Goal: Task Accomplishment & Management: Manage account settings

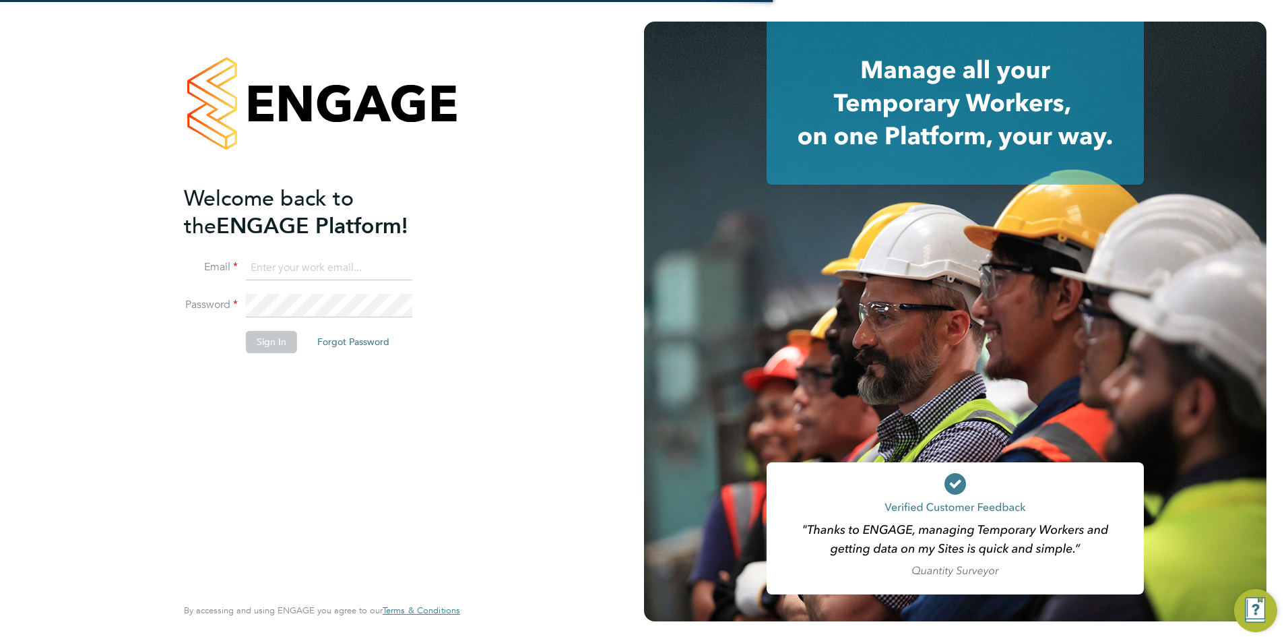
type input "billy.mcnamara@regensolutions.co.uk"
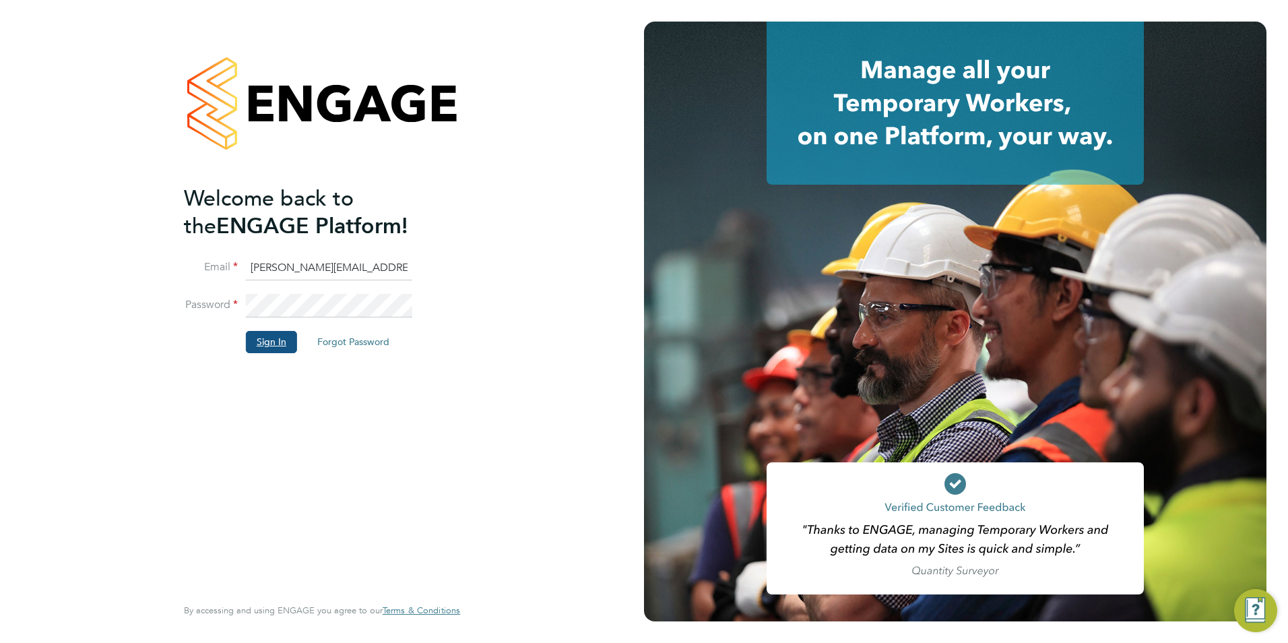
click at [279, 340] on button "Sign In" at bounding box center [271, 342] width 51 height 22
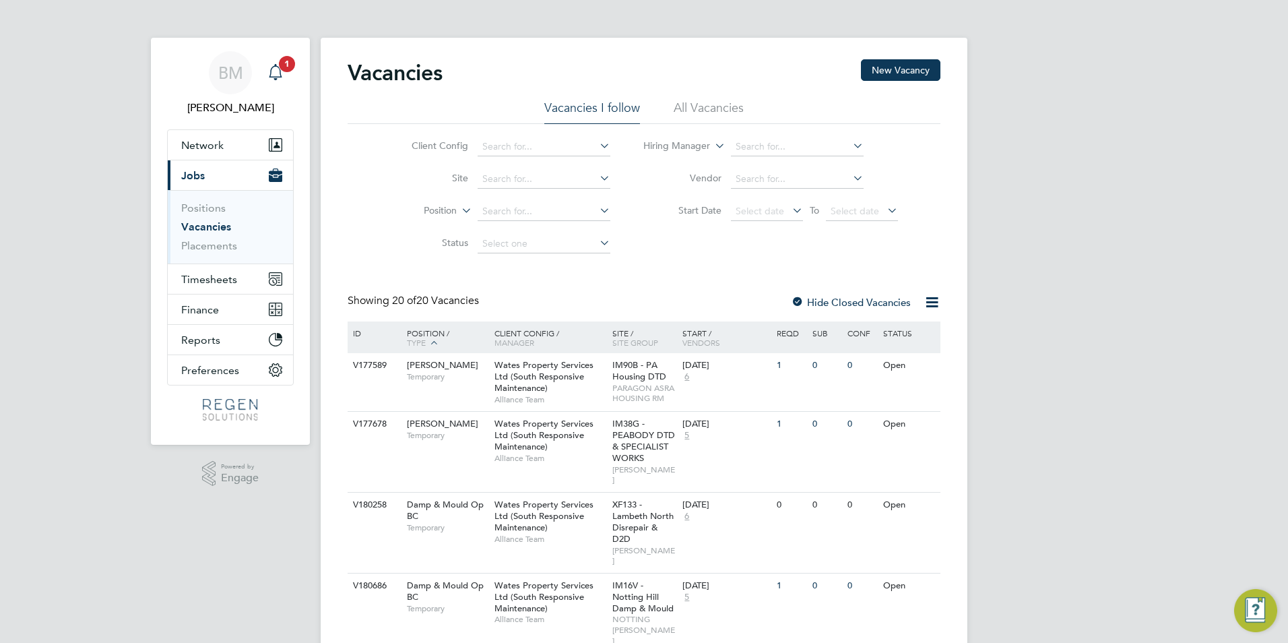
click at [284, 65] on span "1" at bounding box center [287, 64] width 16 height 16
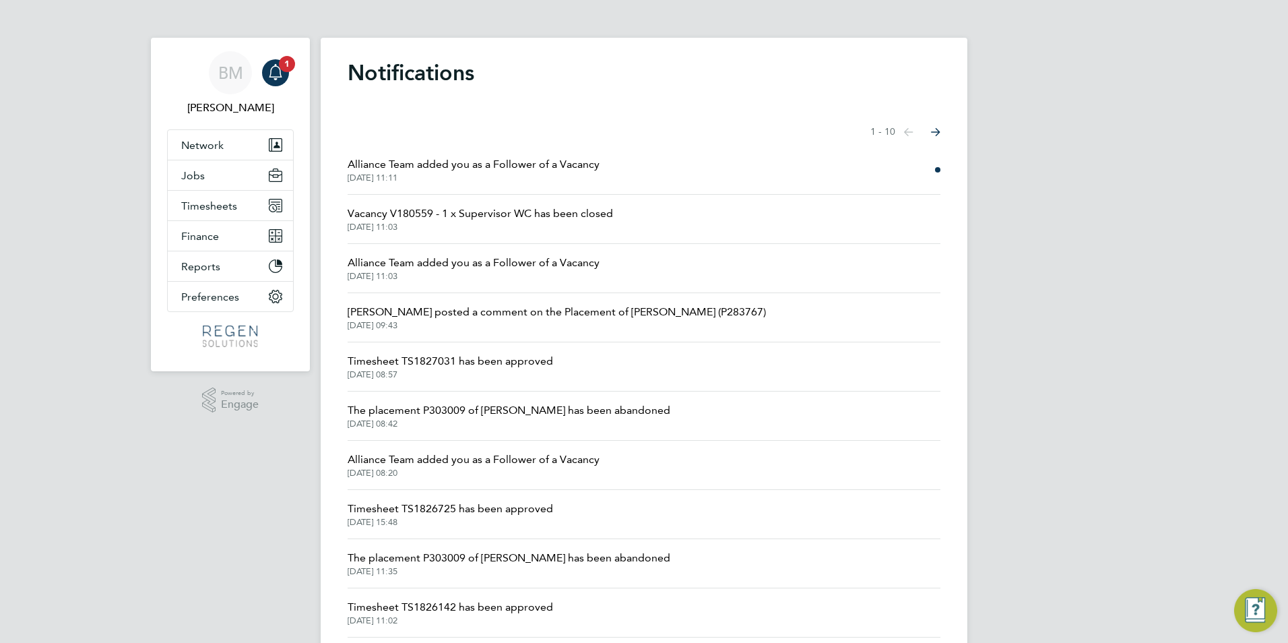
click at [494, 168] on span "Alliance Team added you as a Follower of a Vacancy" at bounding box center [474, 164] width 252 height 16
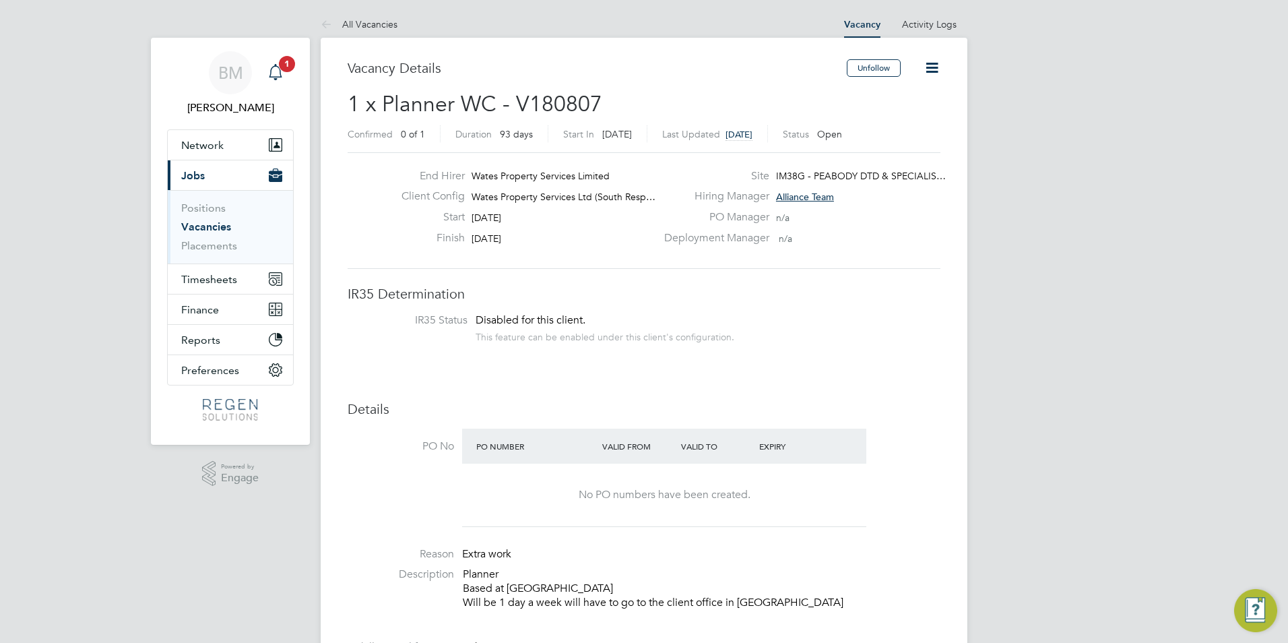
click at [282, 79] on icon "Main navigation" at bounding box center [275, 72] width 16 height 16
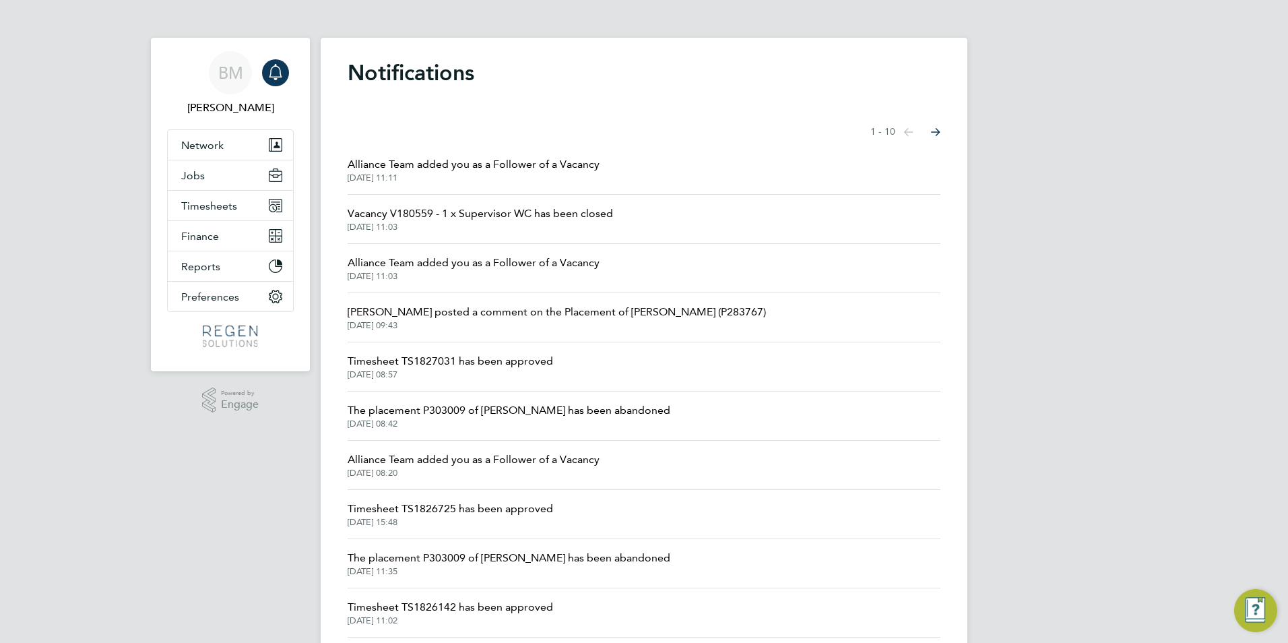
click at [287, 73] on div "Main navigation" at bounding box center [275, 72] width 27 height 27
click at [224, 206] on span "Timesheets" at bounding box center [209, 205] width 56 height 13
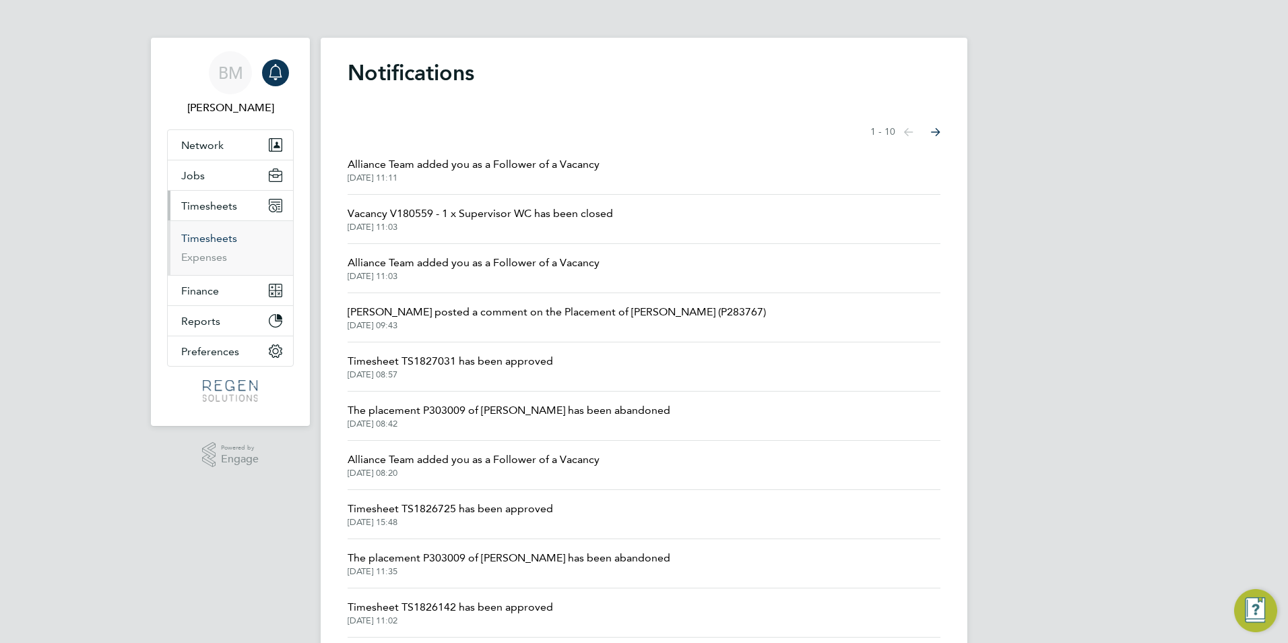
click at [215, 240] on link "Timesheets" at bounding box center [209, 238] width 56 height 13
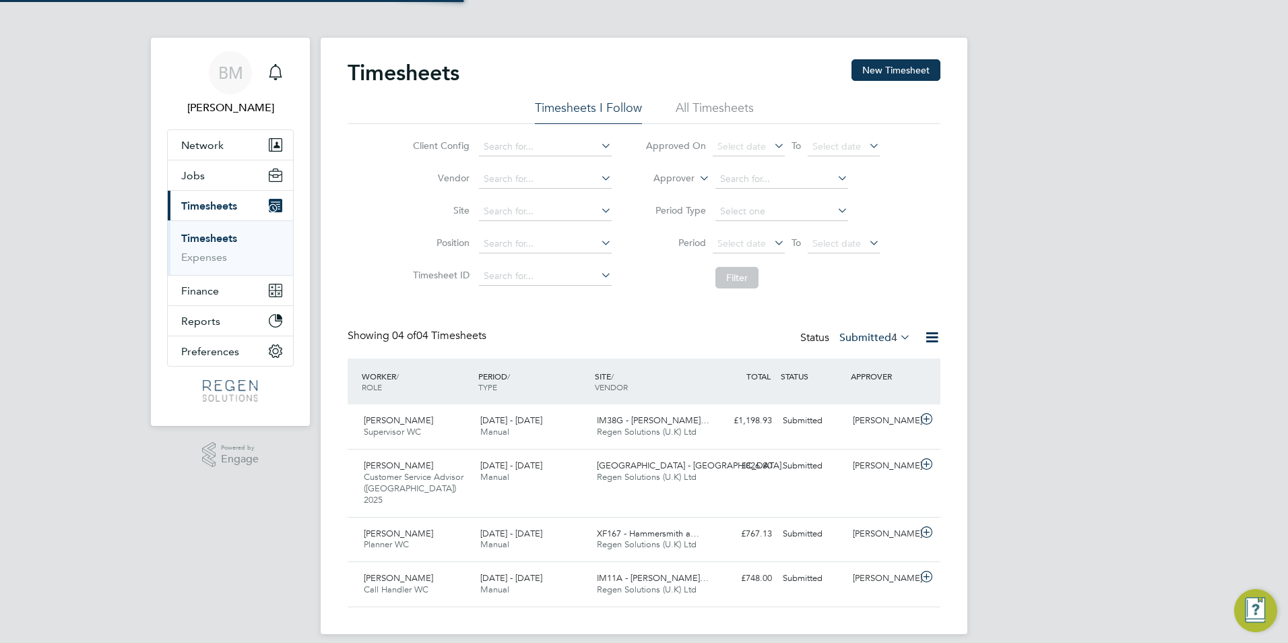
scroll to position [34, 117]
click at [266, 65] on div "Main navigation" at bounding box center [275, 72] width 27 height 27
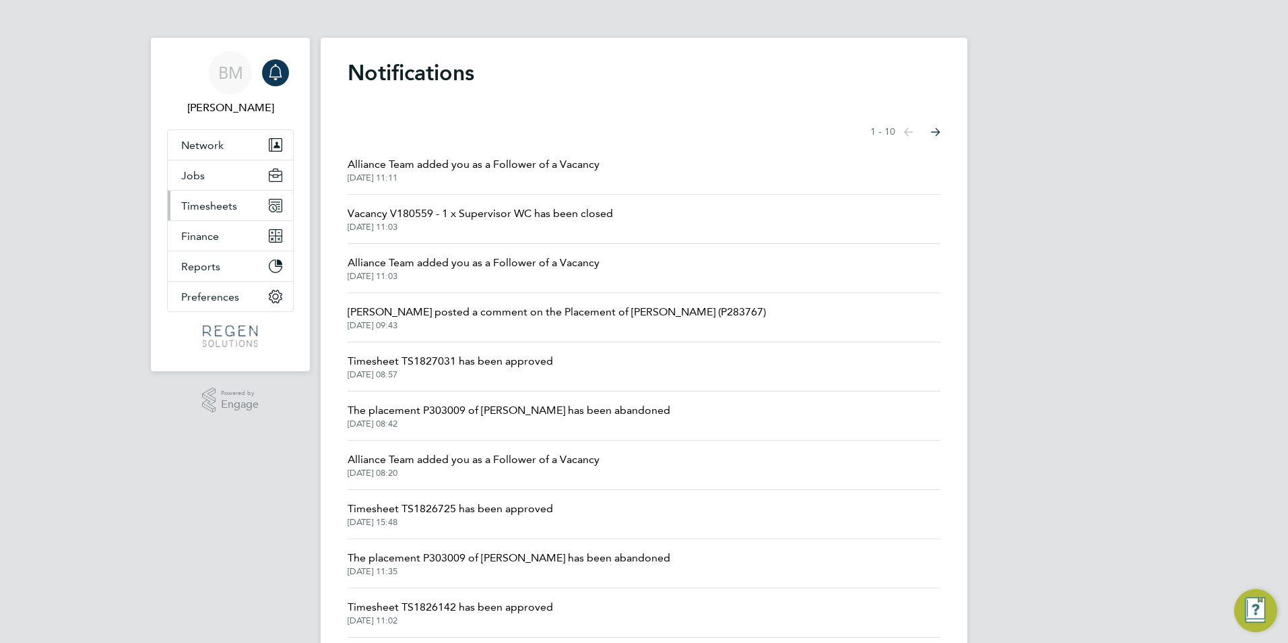
click at [216, 210] on span "Timesheets" at bounding box center [209, 205] width 56 height 13
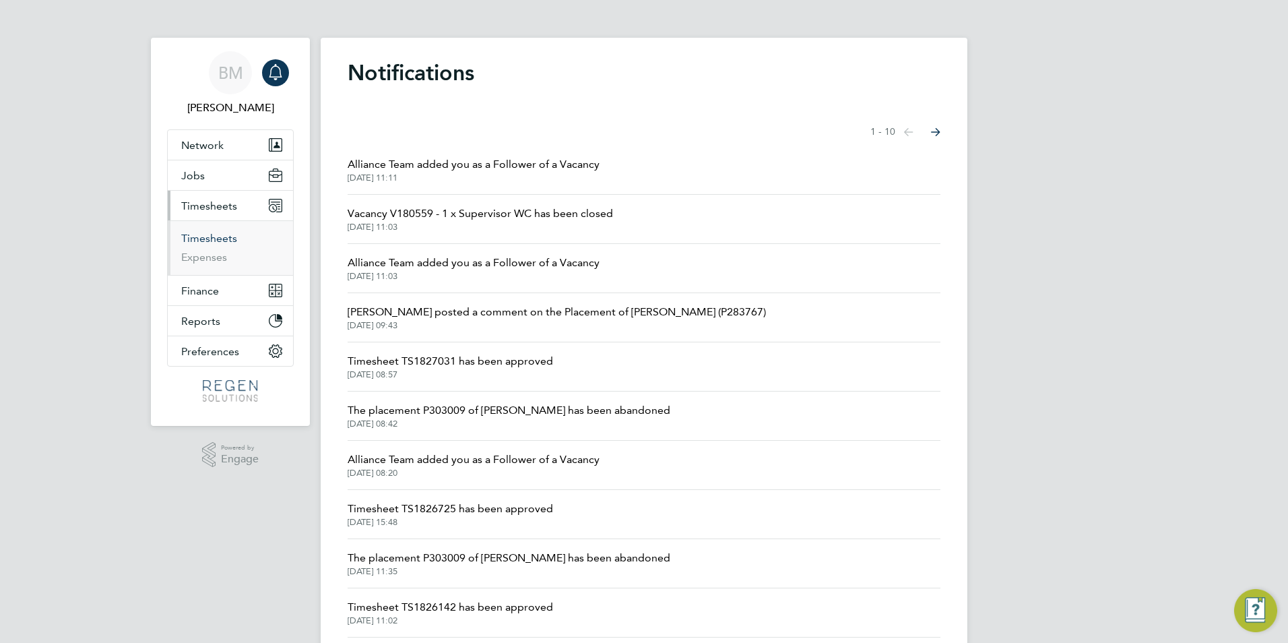
click at [218, 233] on link "Timesheets" at bounding box center [209, 238] width 56 height 13
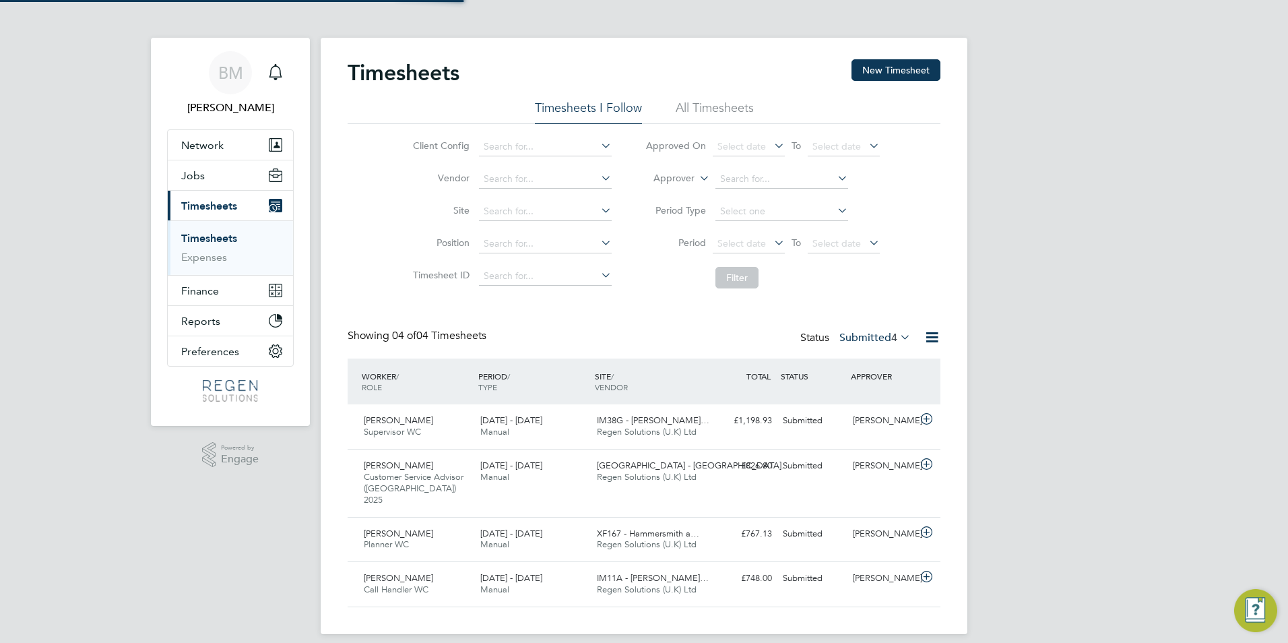
scroll to position [34, 117]
click at [886, 342] on label "Submitted 4" at bounding box center [874, 337] width 71 height 13
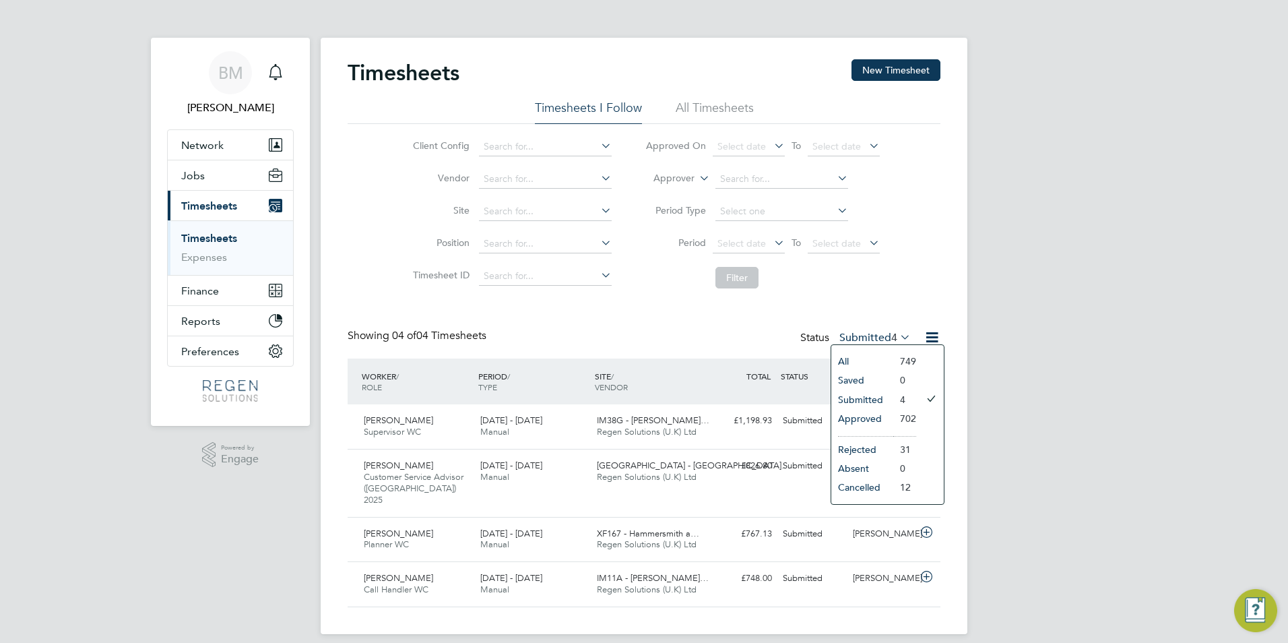
click at [874, 414] on li "Approved" at bounding box center [862, 418] width 62 height 19
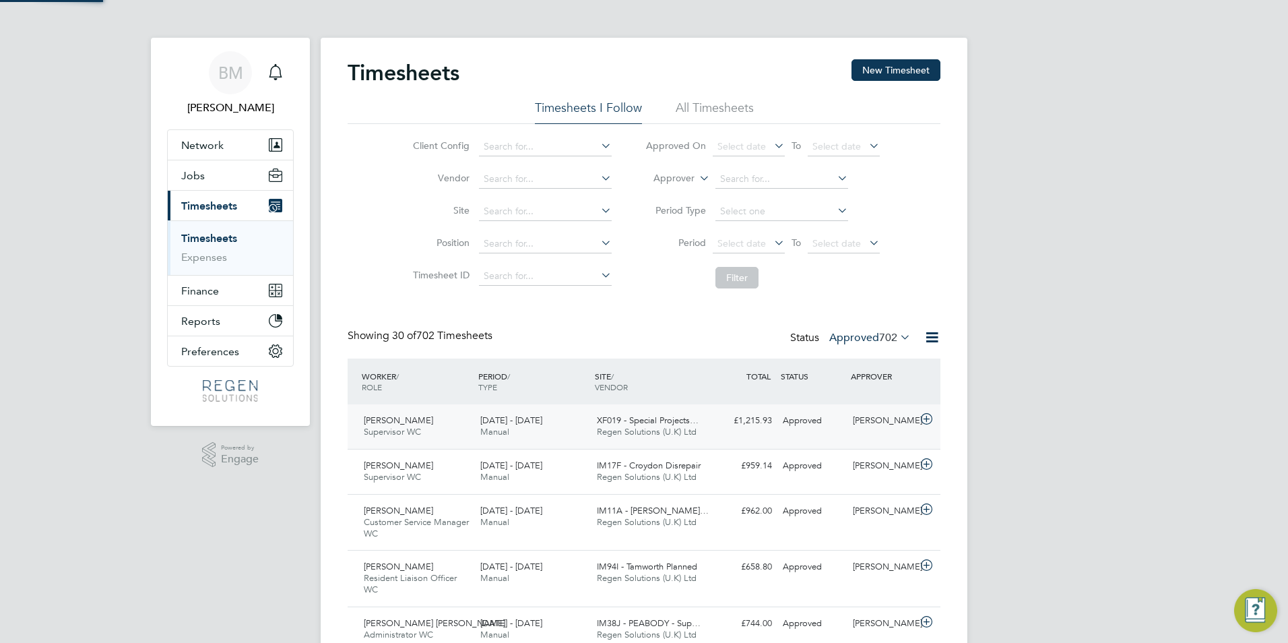
scroll to position [45, 117]
click at [422, 429] on div "[PERSON_NAME] Supervisor WC [DATE] - [DATE]" at bounding box center [416, 427] width 117 height 34
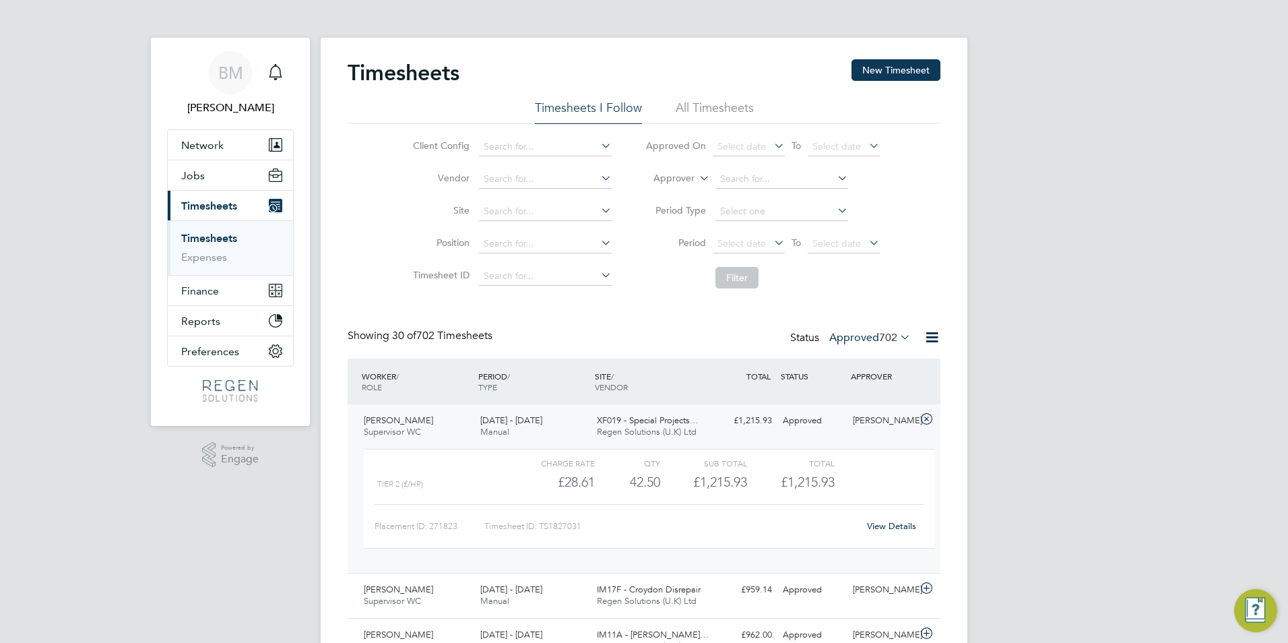
click at [389, 375] on div "WORKER / ROLE" at bounding box center [416, 381] width 117 height 35
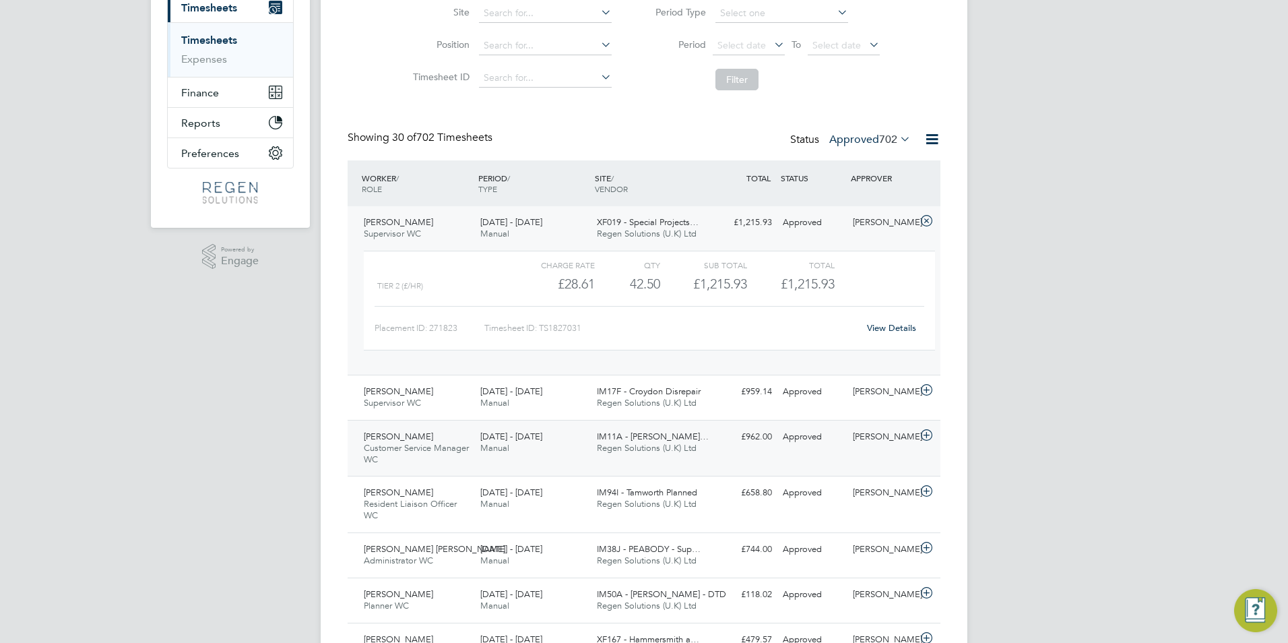
scroll to position [202, 0]
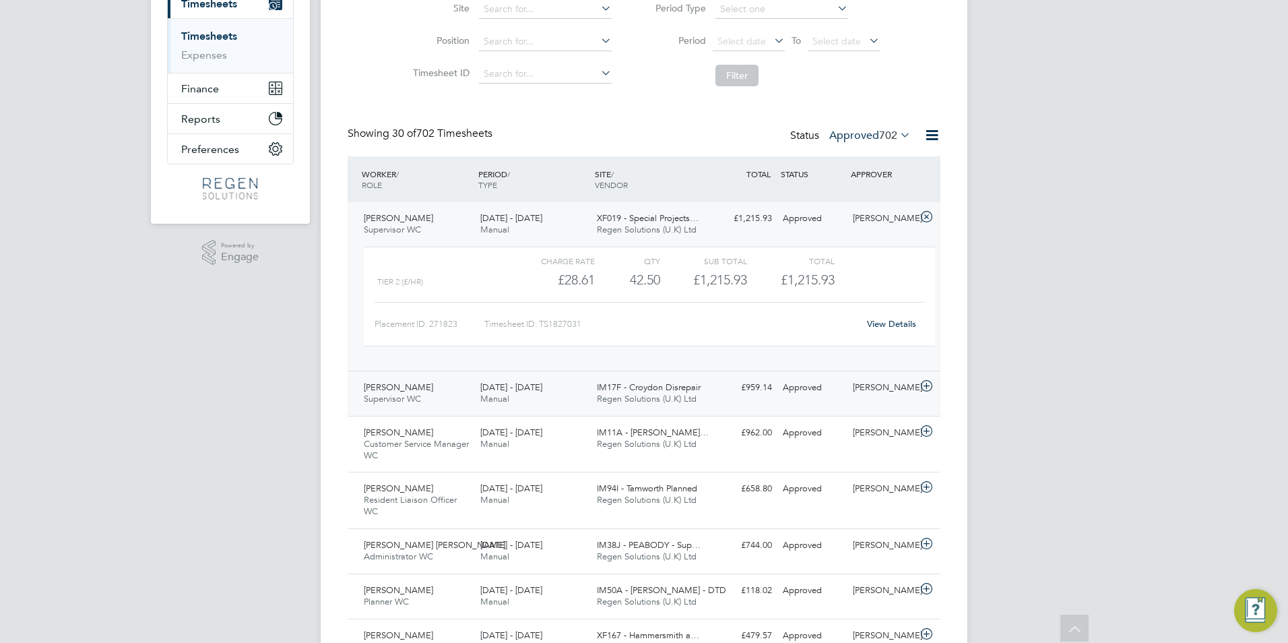
click at [405, 392] on span "[PERSON_NAME]" at bounding box center [398, 386] width 69 height 11
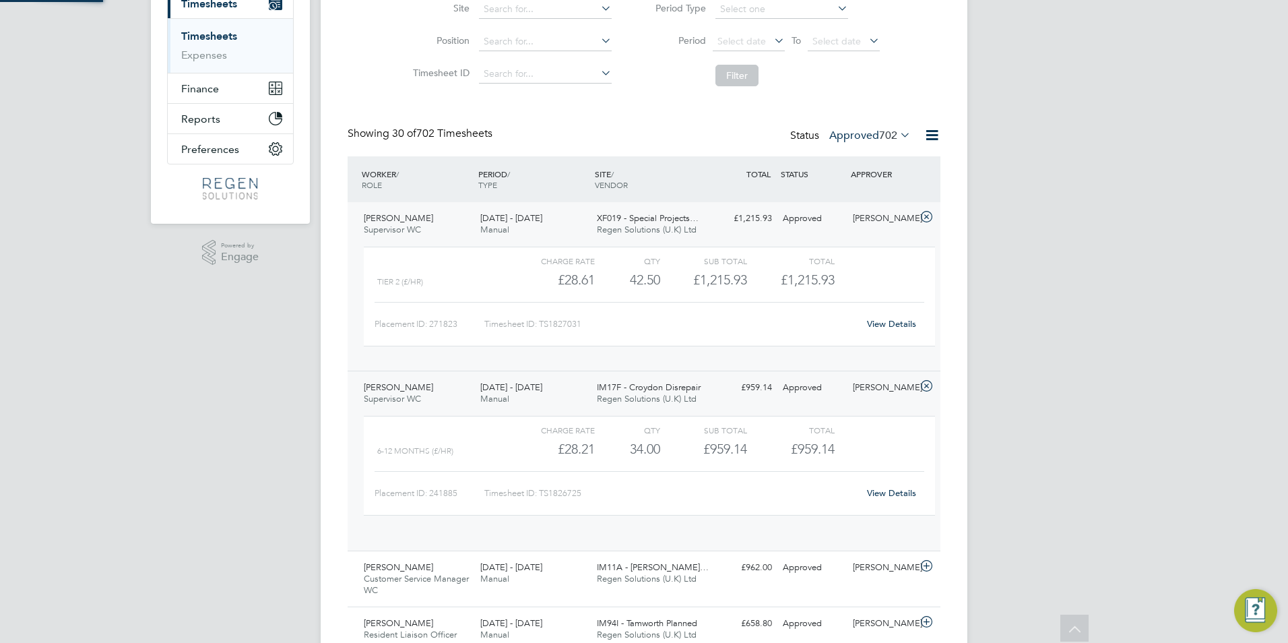
scroll to position [23, 131]
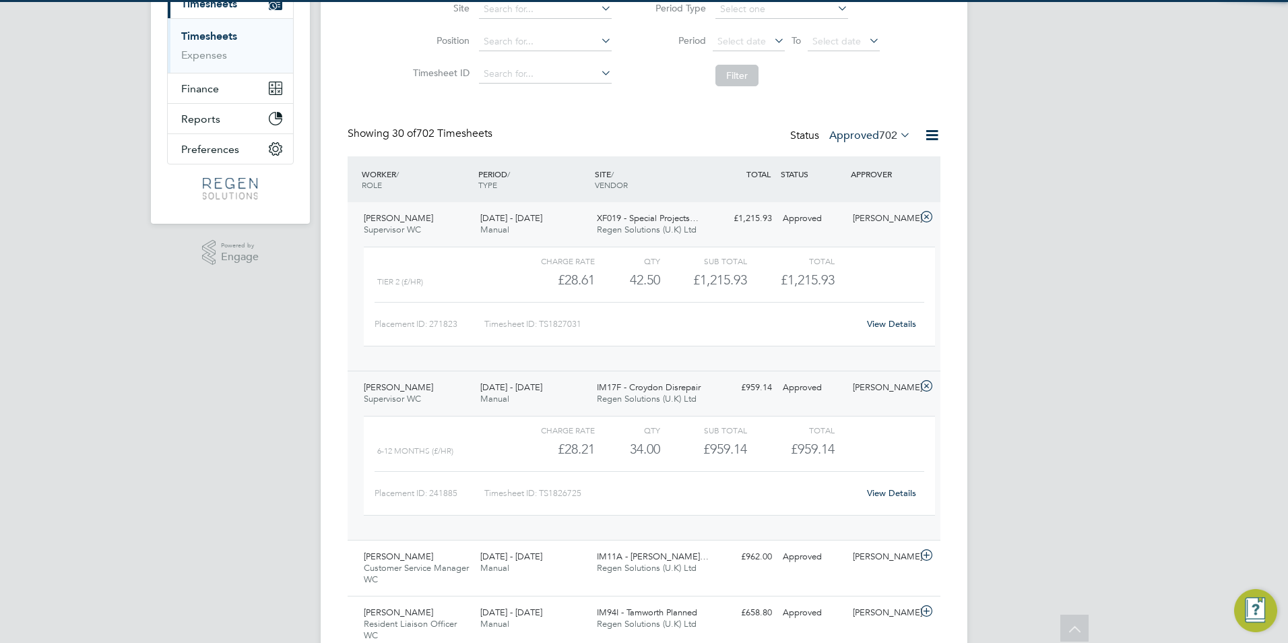
click at [429, 216] on div "[PERSON_NAME] Supervisor WC [DATE] - [DATE]" at bounding box center [416, 224] width 117 height 34
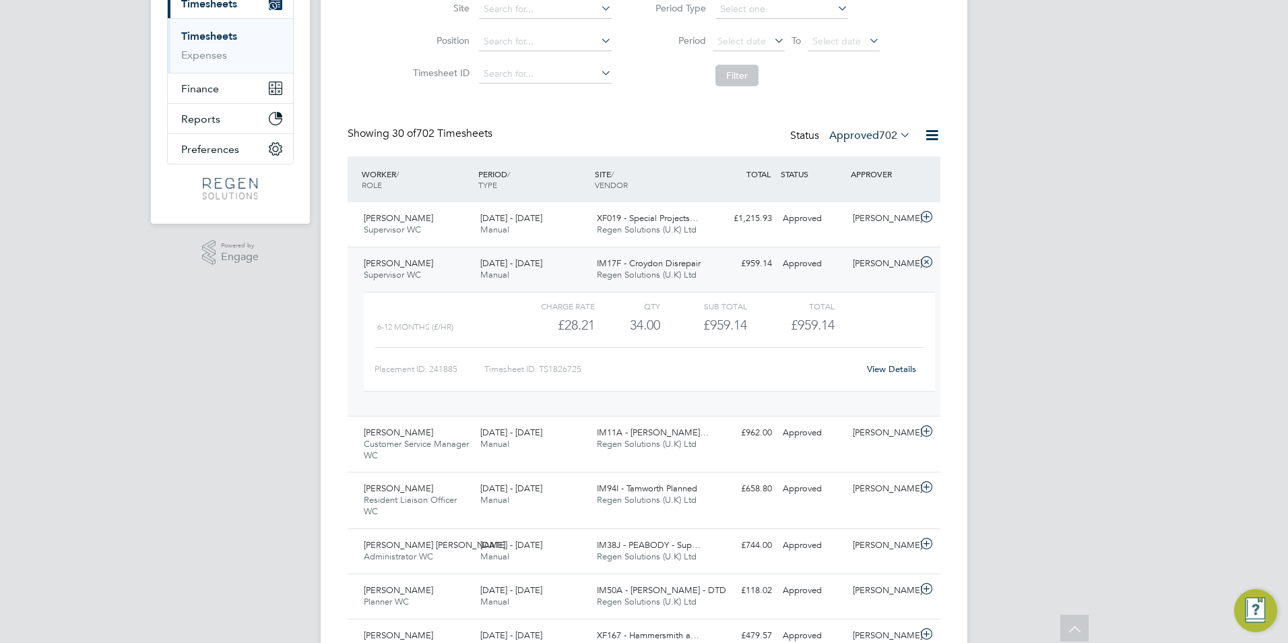
click at [443, 274] on div "[PERSON_NAME] Supervisor WC [DATE] - [DATE]" at bounding box center [416, 270] width 117 height 34
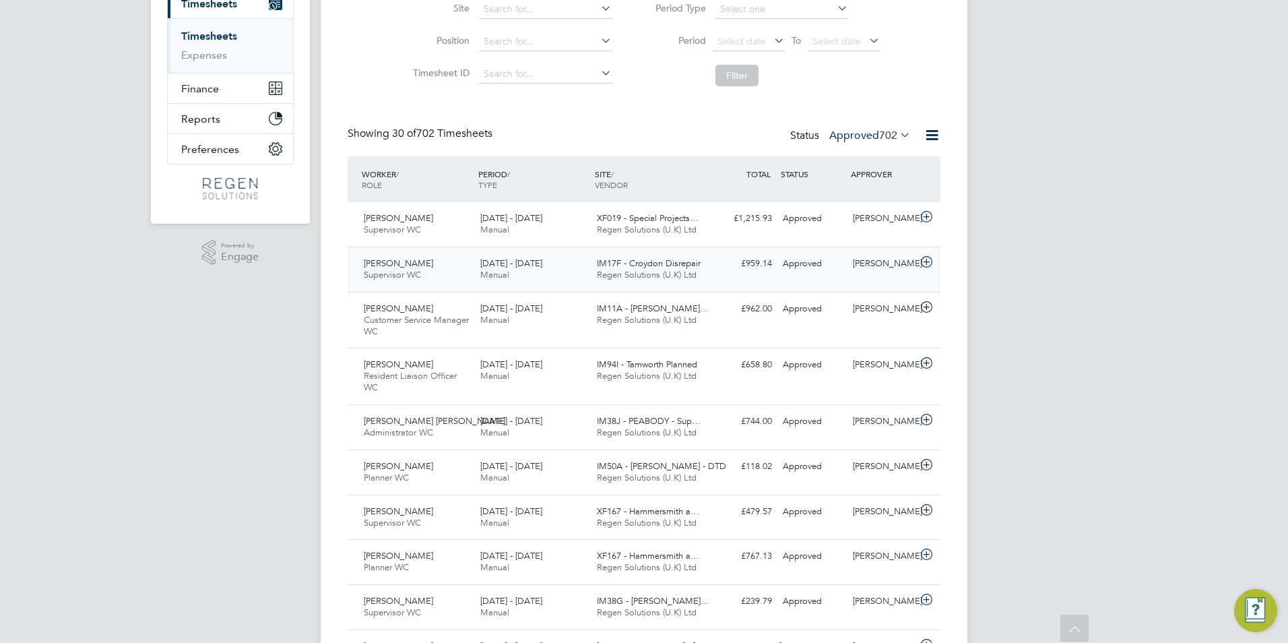
scroll to position [269, 0]
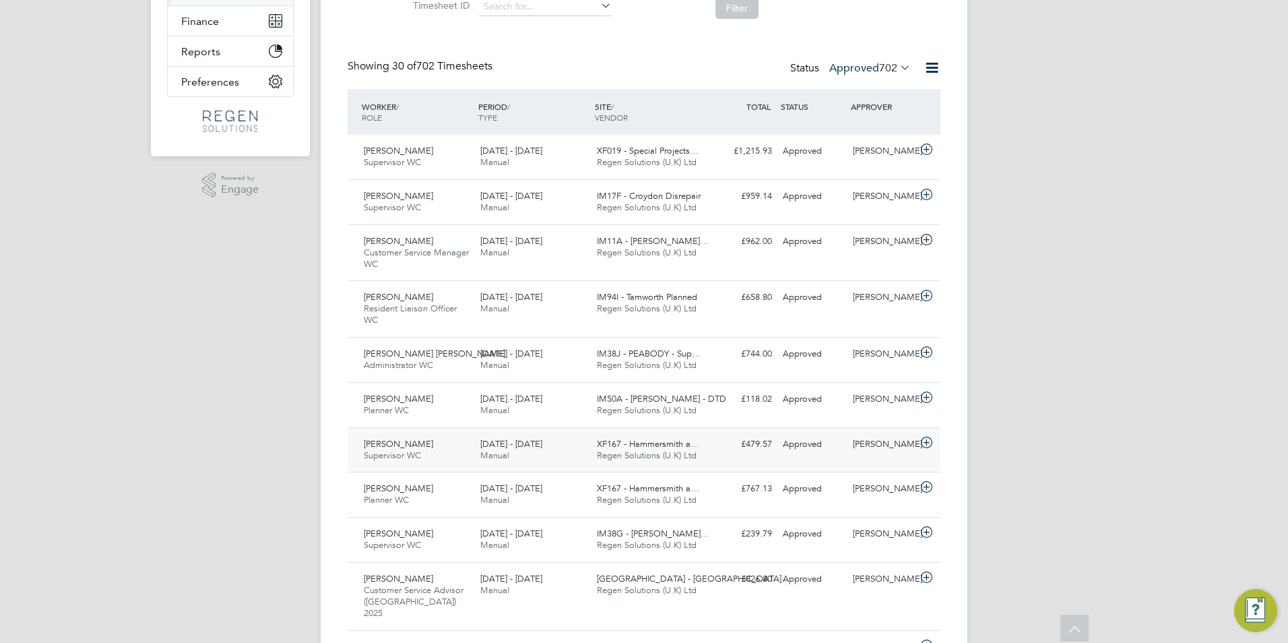
click at [487, 461] on div "[DATE] - [DATE] Manual" at bounding box center [533, 450] width 117 height 34
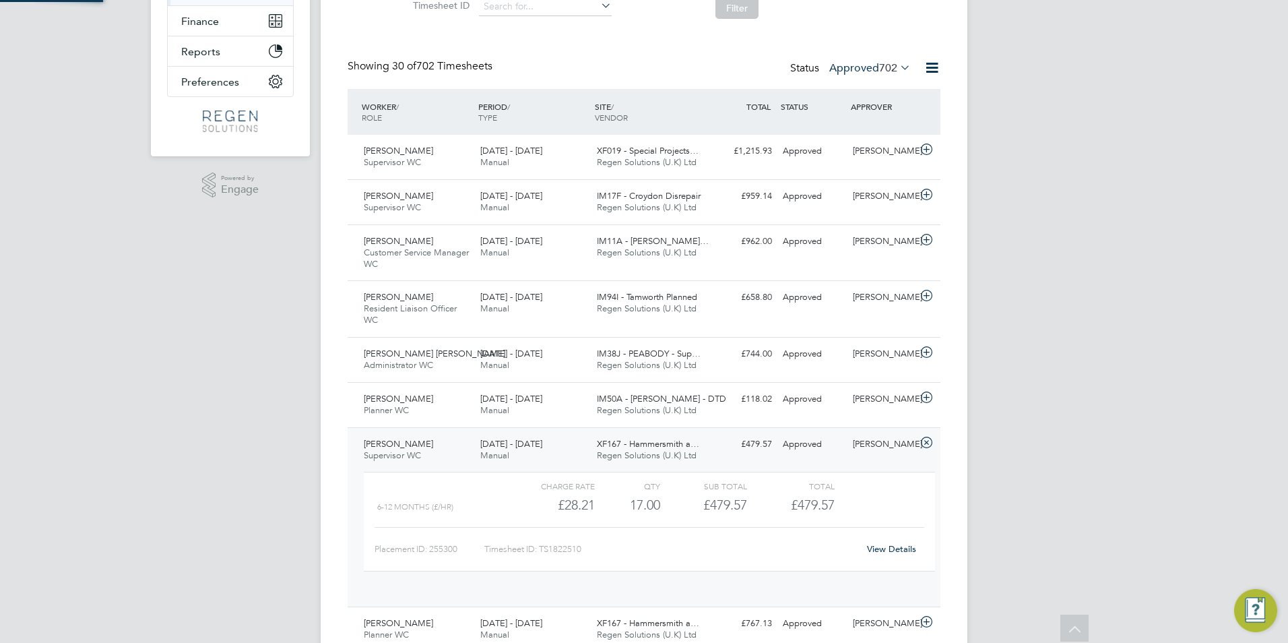
scroll to position [23, 131]
click at [487, 461] on div "[DATE] - [DATE] Manual" at bounding box center [533, 450] width 117 height 34
